Goal: Book appointment/travel/reservation

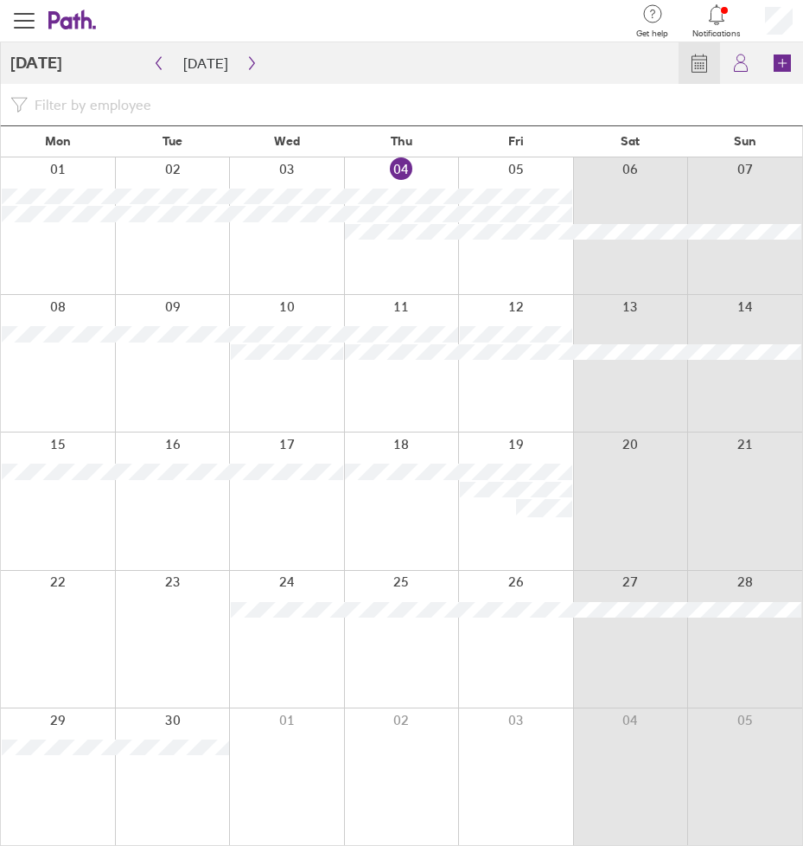
click at [178, 397] on div at bounding box center [172, 363] width 115 height 137
click at [179, 397] on main "[DATE] [DATE] Mon Tue Wed Thu Fri Sat Sun 01 02 03 04 05 06 07 08 09 10 11 12 1…" at bounding box center [401, 443] width 803 height 803
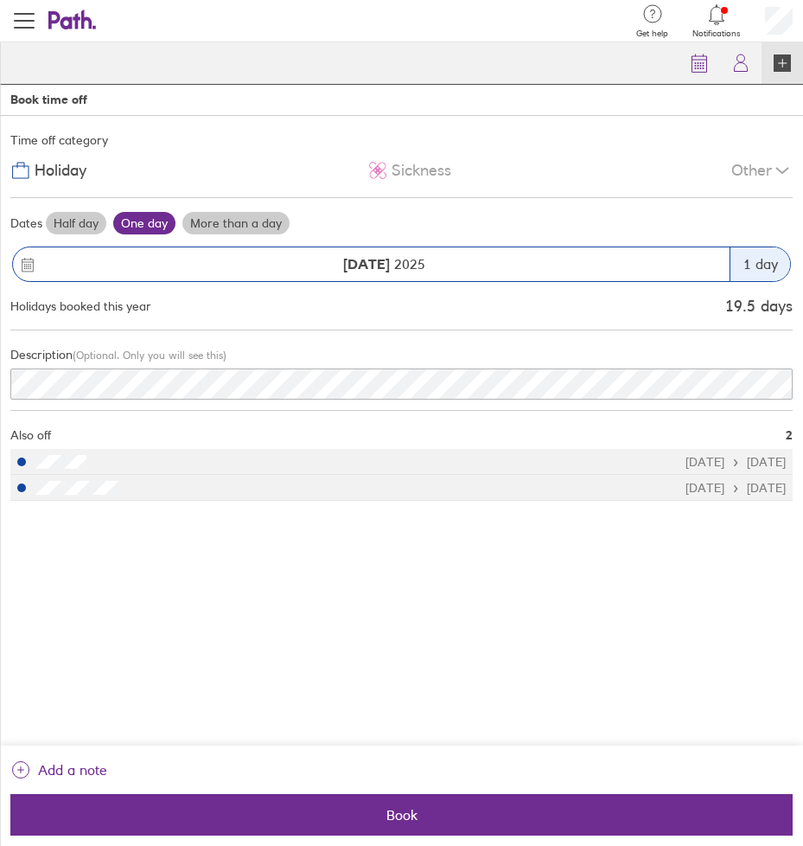
click at [48, 106] on div "Book time off" at bounding box center [48, 100] width 77 height 14
click at [338, 265] on div "[DATE]" at bounding box center [384, 264] width 691 height 16
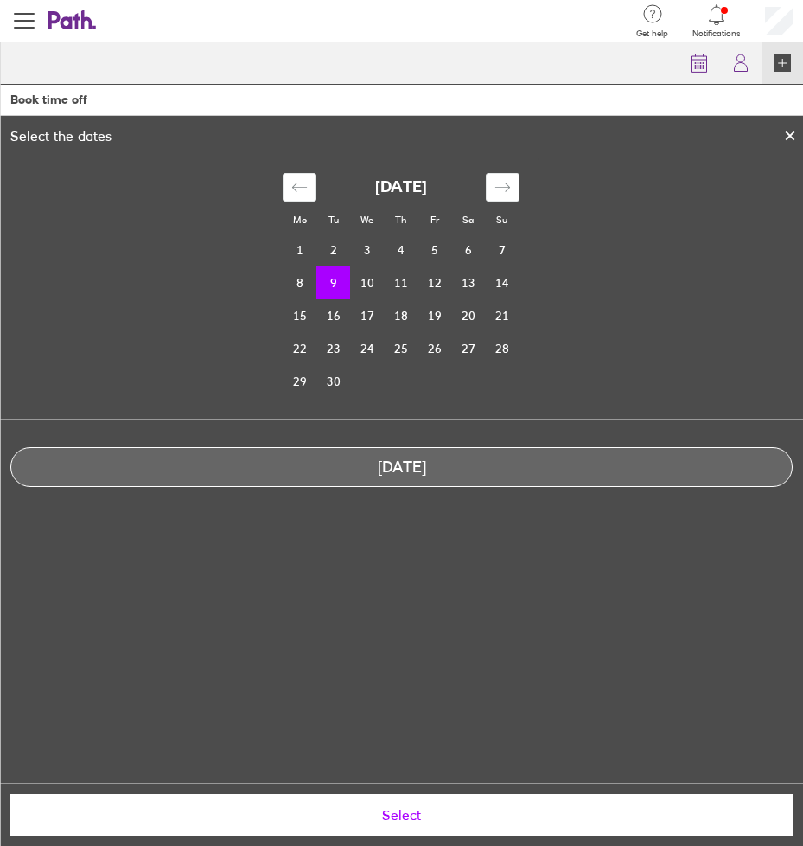
click at [468, 604] on div "Mo Tu We Th Fr Sa Su [DATE] 1 2 3 4 5 6 7 8 9 10 11 12 13 14 15 16 17 18 19 20 …" at bounding box center [401, 469] width 803 height 625
